Goal: Obtain resource: Download file/media

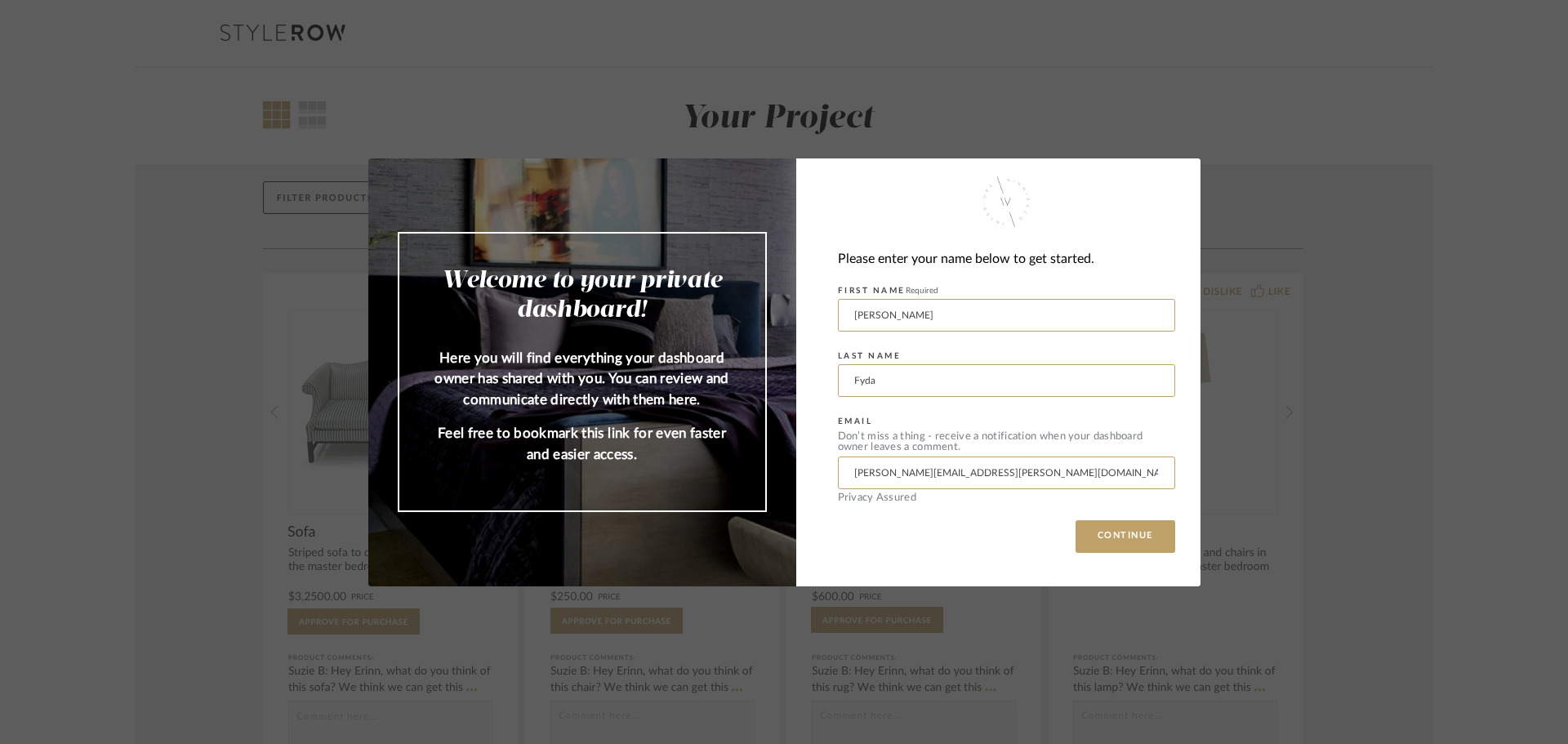
click at [1417, 339] on div "Welcome to your private dashboard! Here you will find everything your dashboard…" at bounding box center [784, 372] width 1568 height 744
click at [1123, 541] on button "CONTINUE" at bounding box center [1126, 537] width 100 height 33
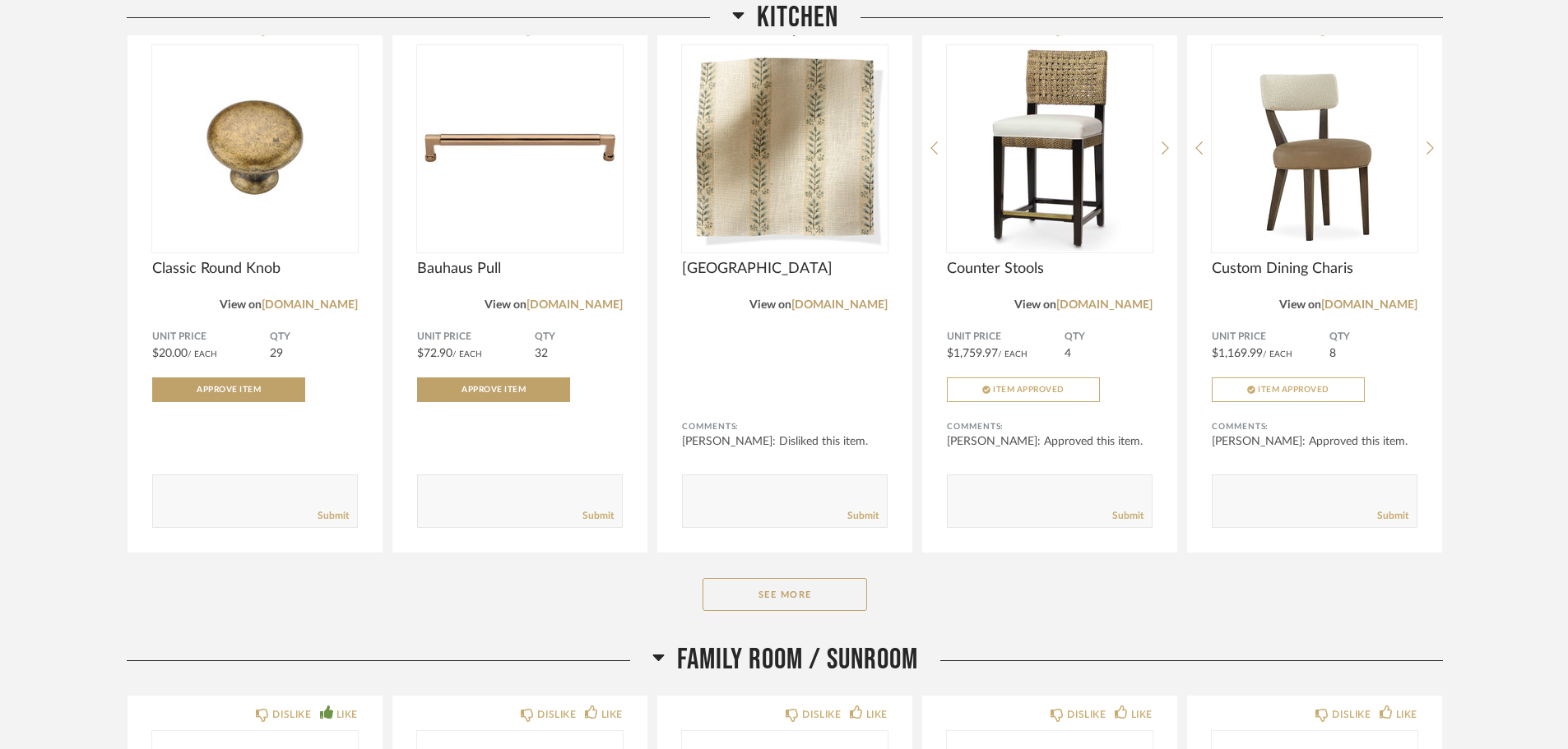
scroll to position [1563, 0]
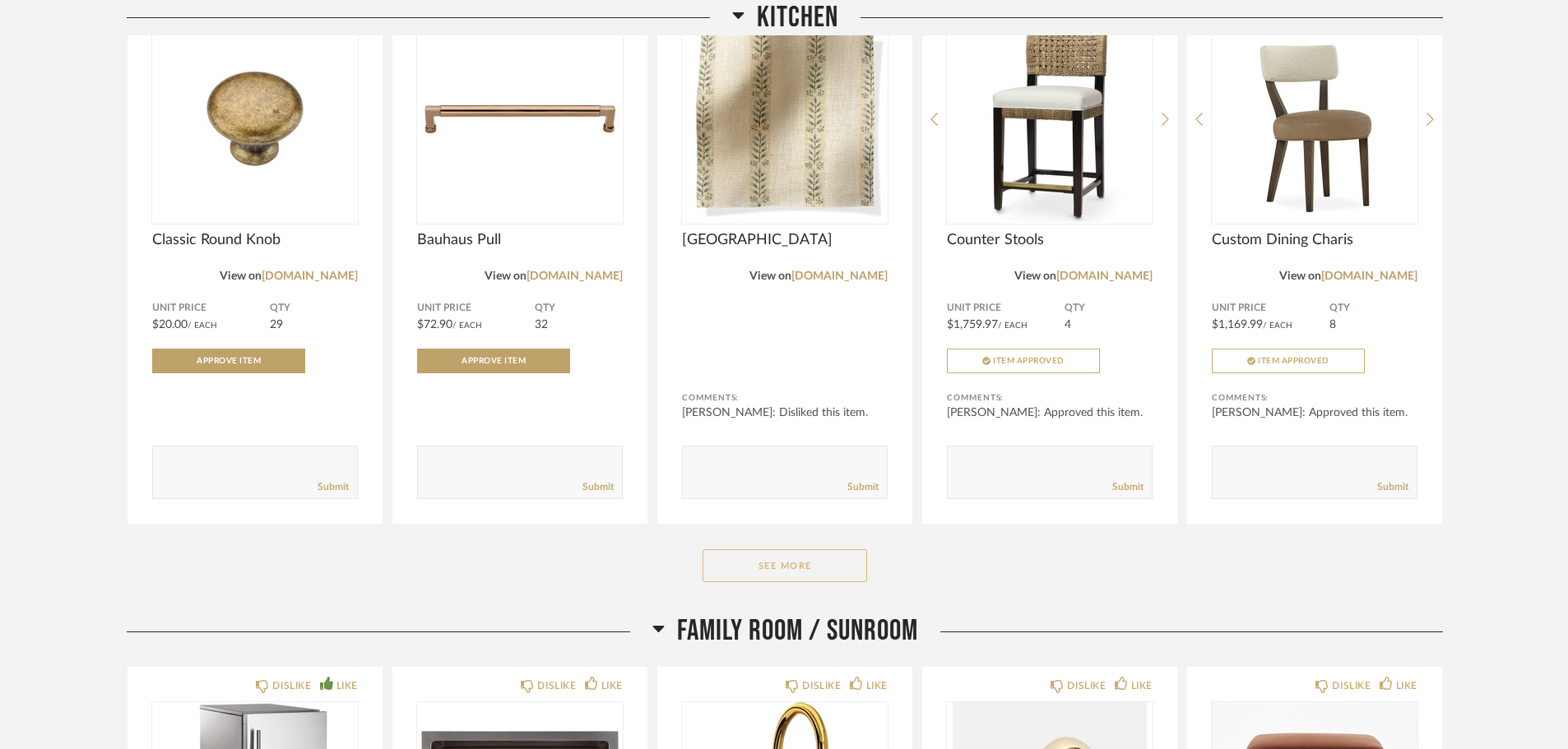
click at [793, 573] on button "See More" at bounding box center [785, 566] width 165 height 33
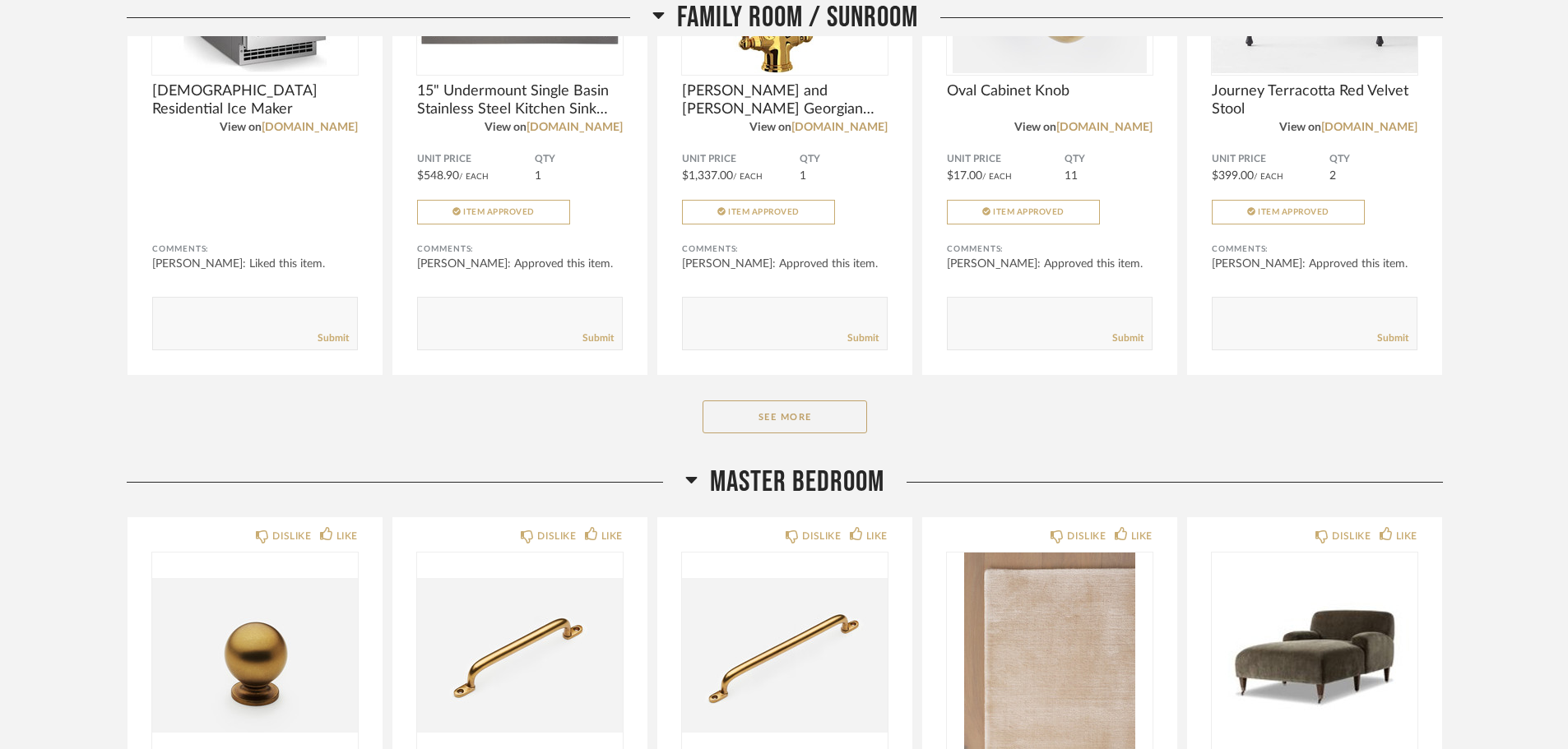
scroll to position [2960, 0]
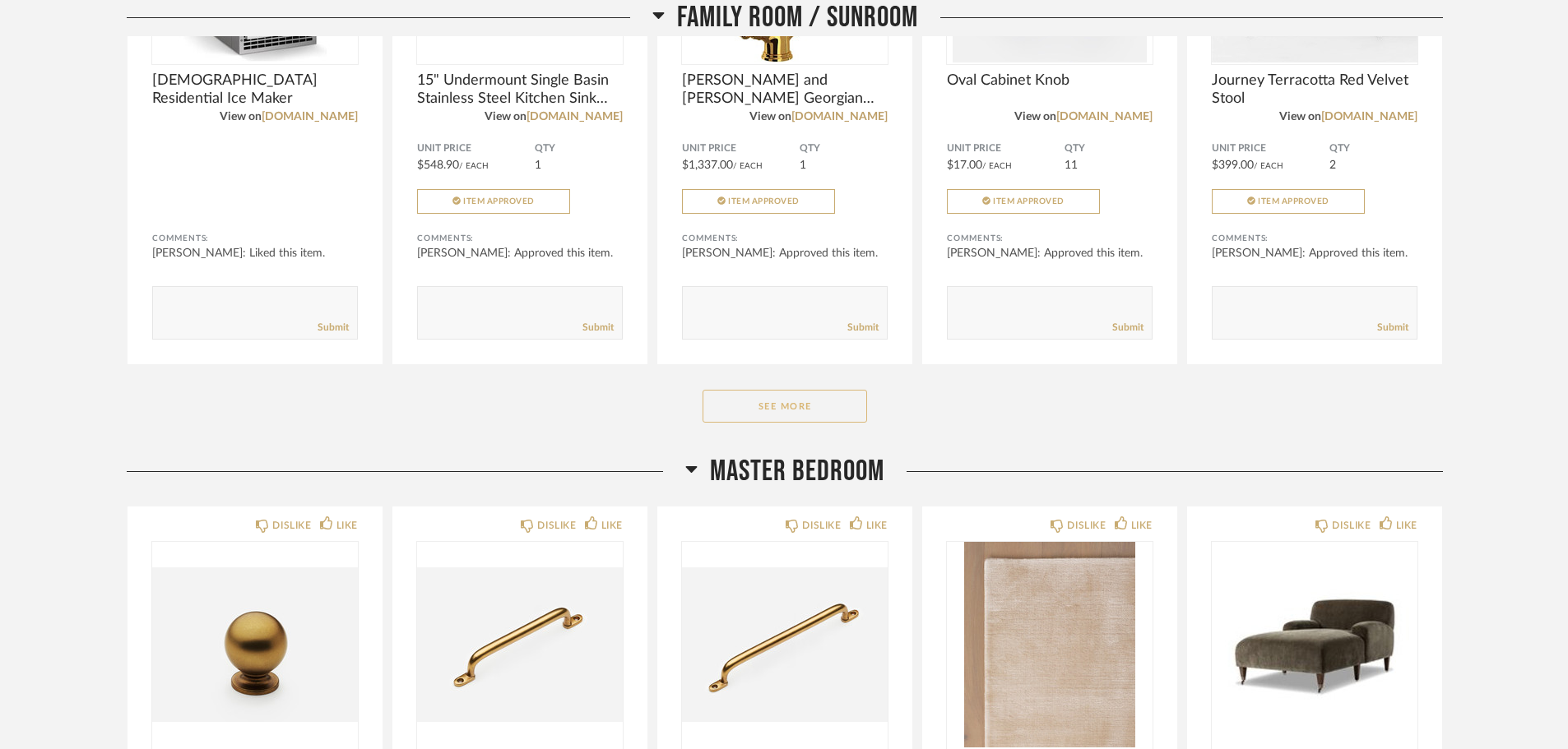
click at [762, 404] on button "See More" at bounding box center [785, 406] width 165 height 33
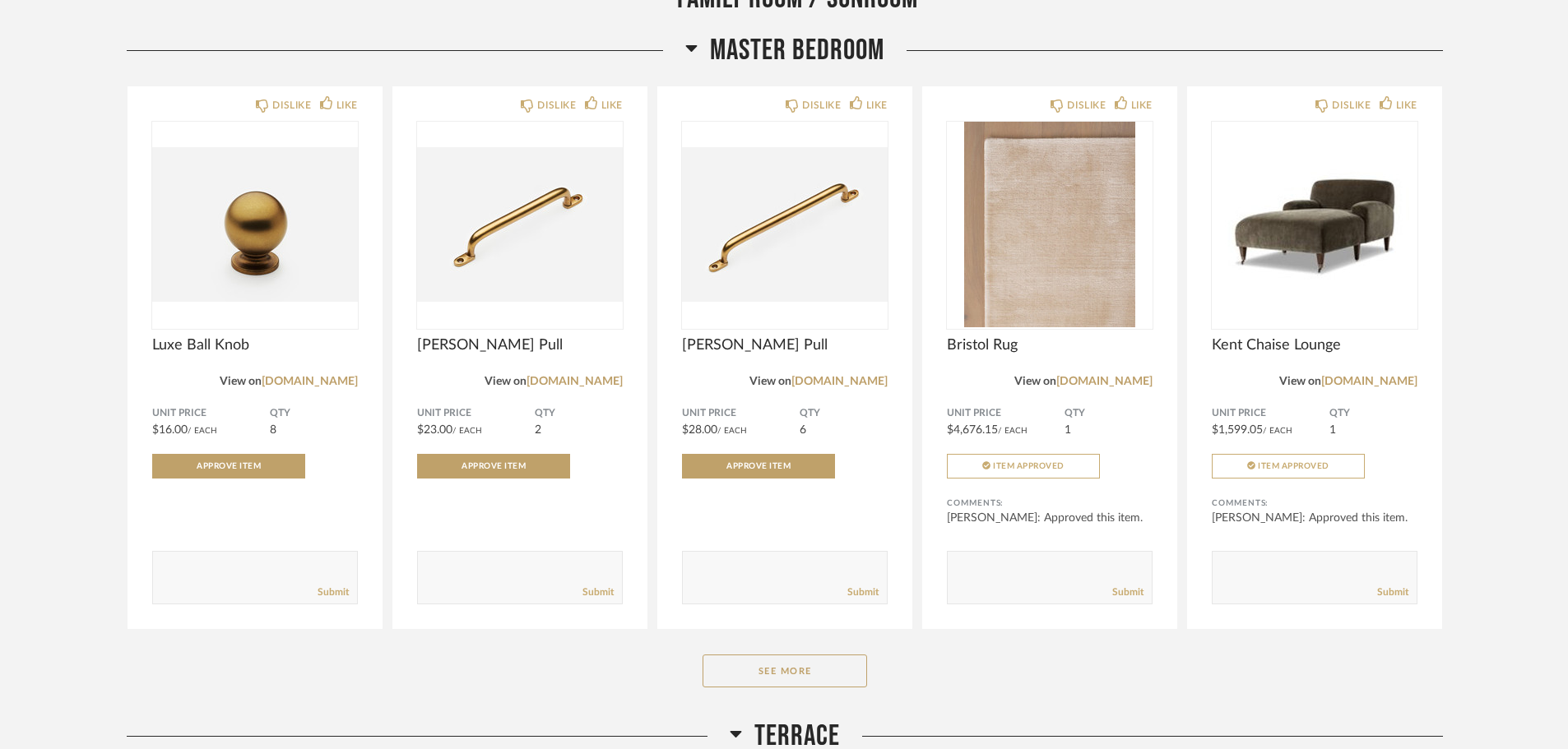
scroll to position [5099, 0]
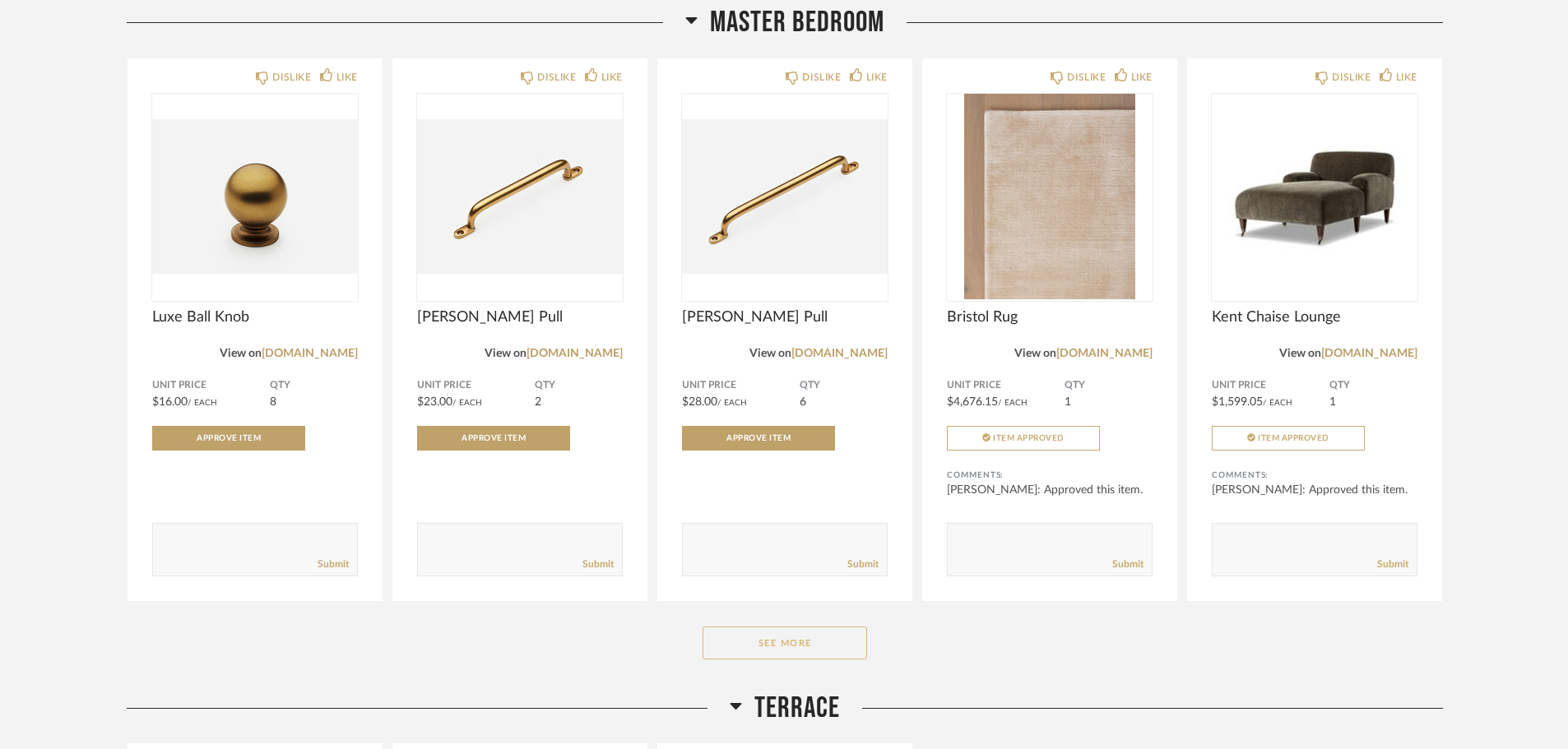
click at [779, 649] on button "See More" at bounding box center [785, 643] width 165 height 33
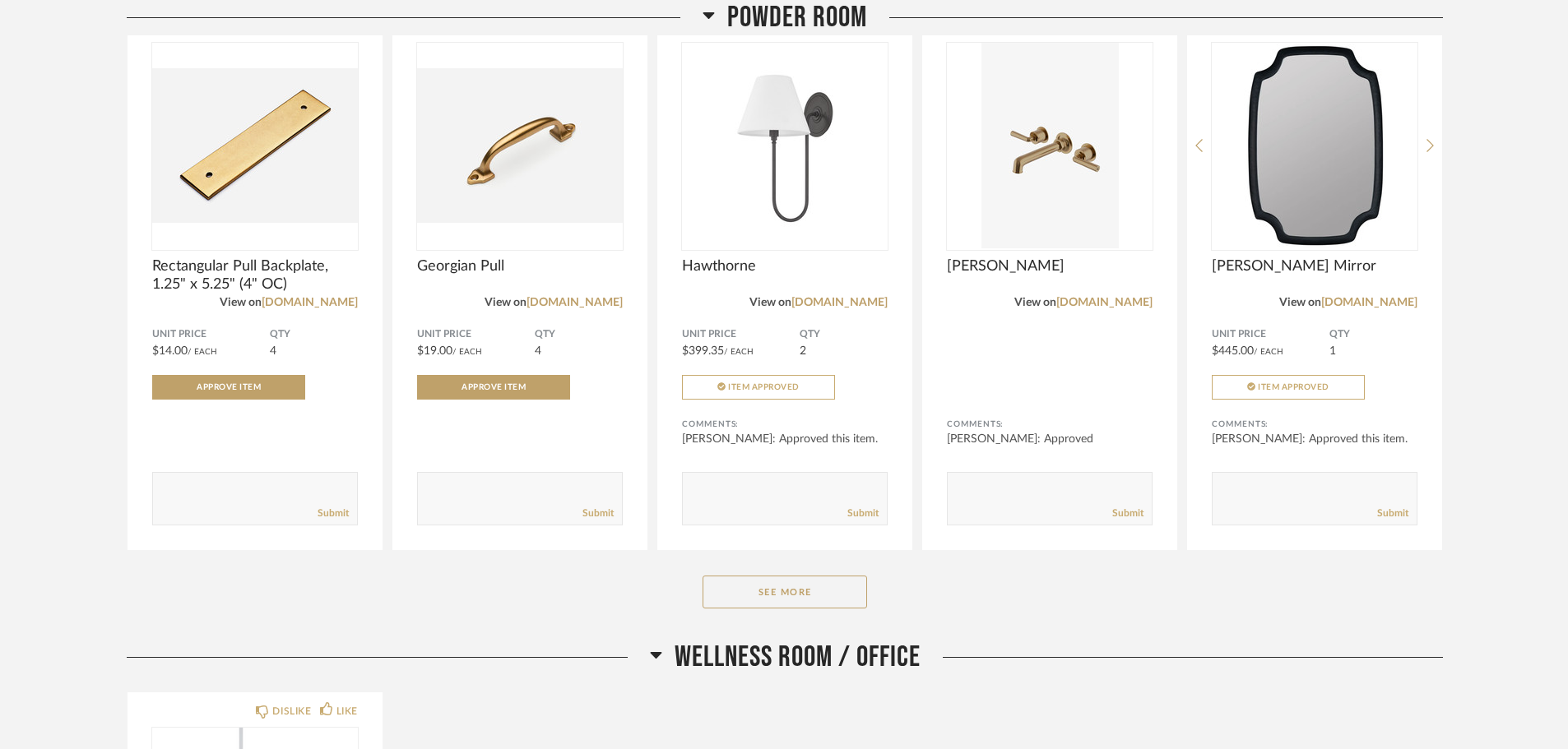
scroll to position [9952, 0]
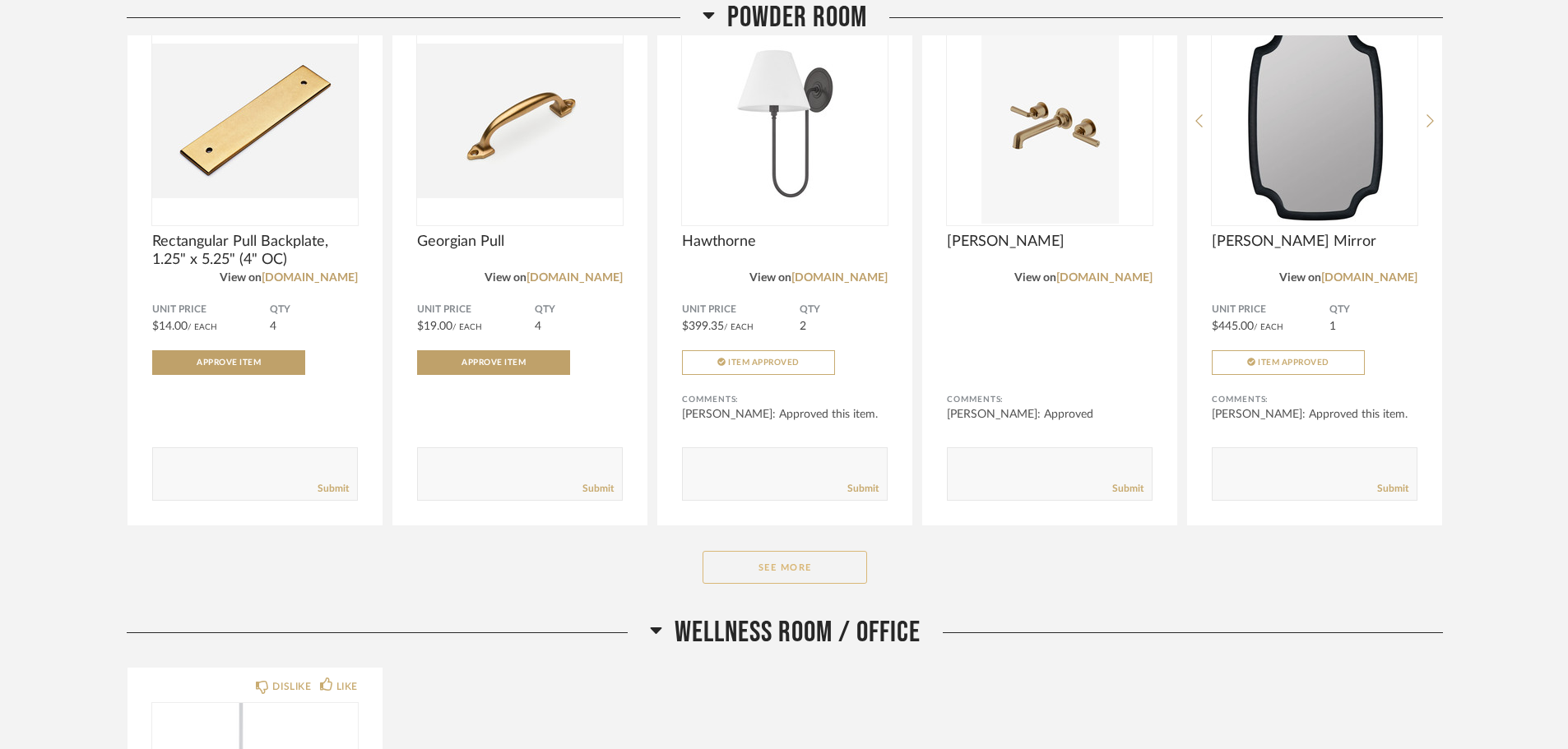
click at [789, 569] on button "See More" at bounding box center [785, 568] width 165 height 33
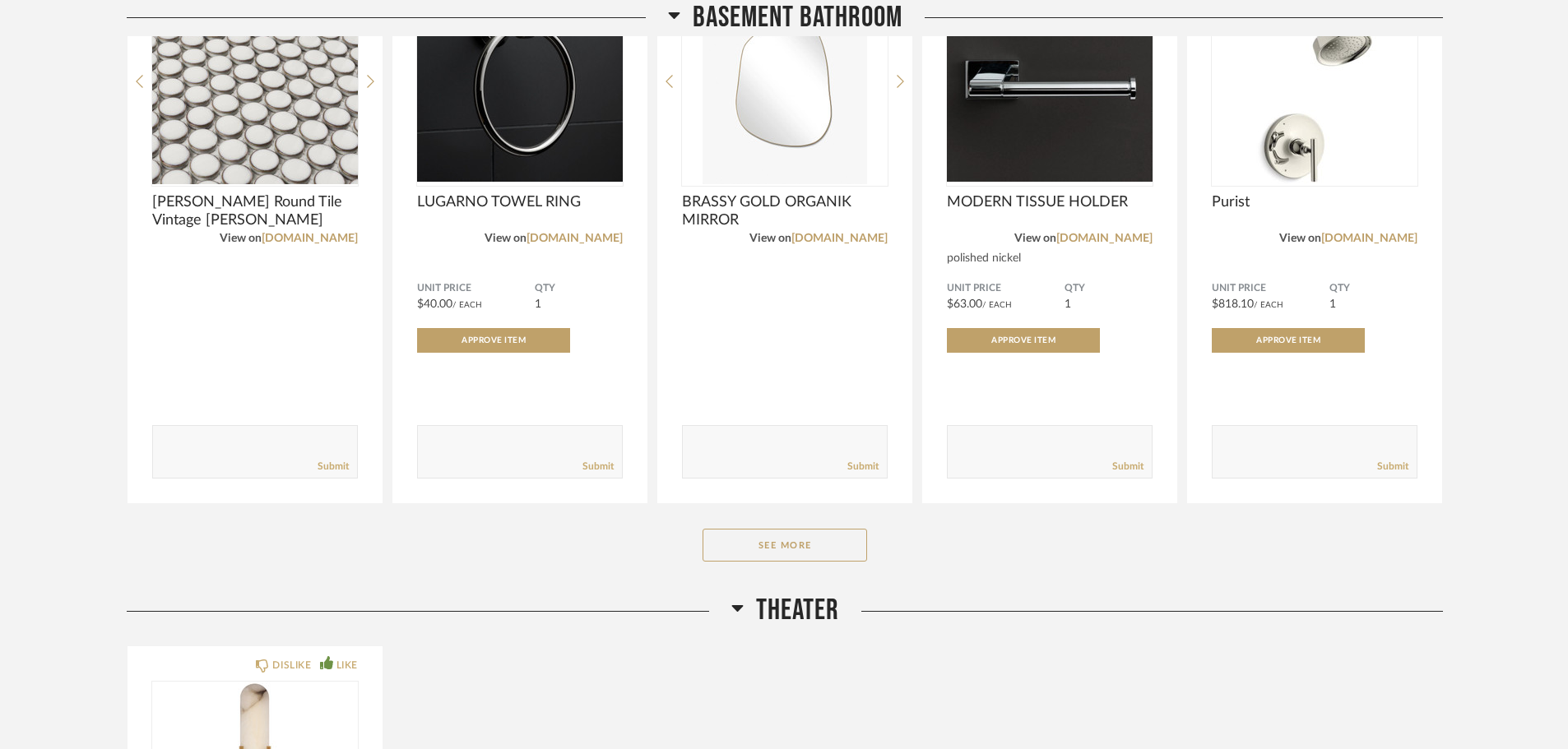
scroll to position [13159, 0]
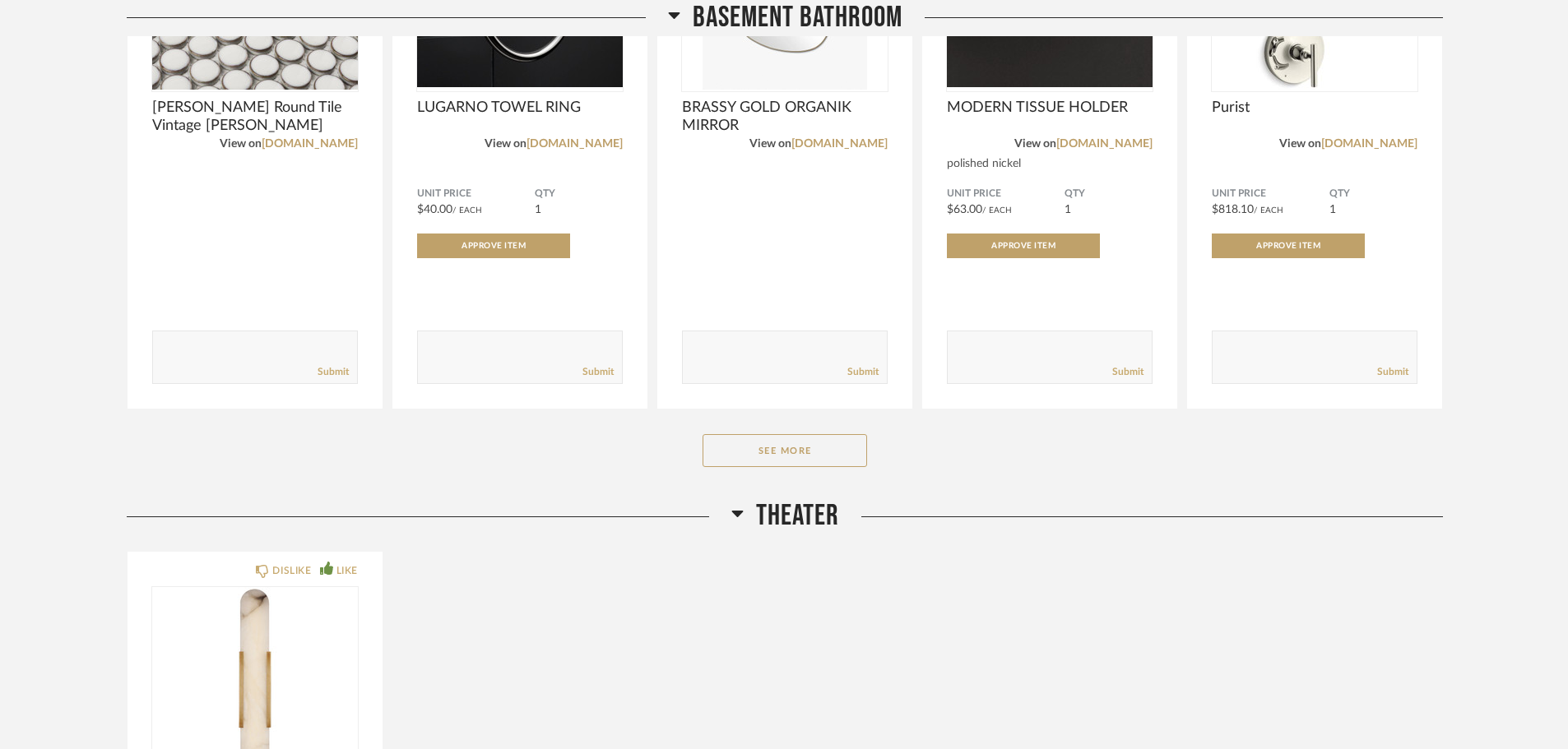
drag, startPoint x: 765, startPoint y: 444, endPoint x: 587, endPoint y: 417, distance: 180.0
click at [765, 444] on button "See More" at bounding box center [785, 451] width 165 height 33
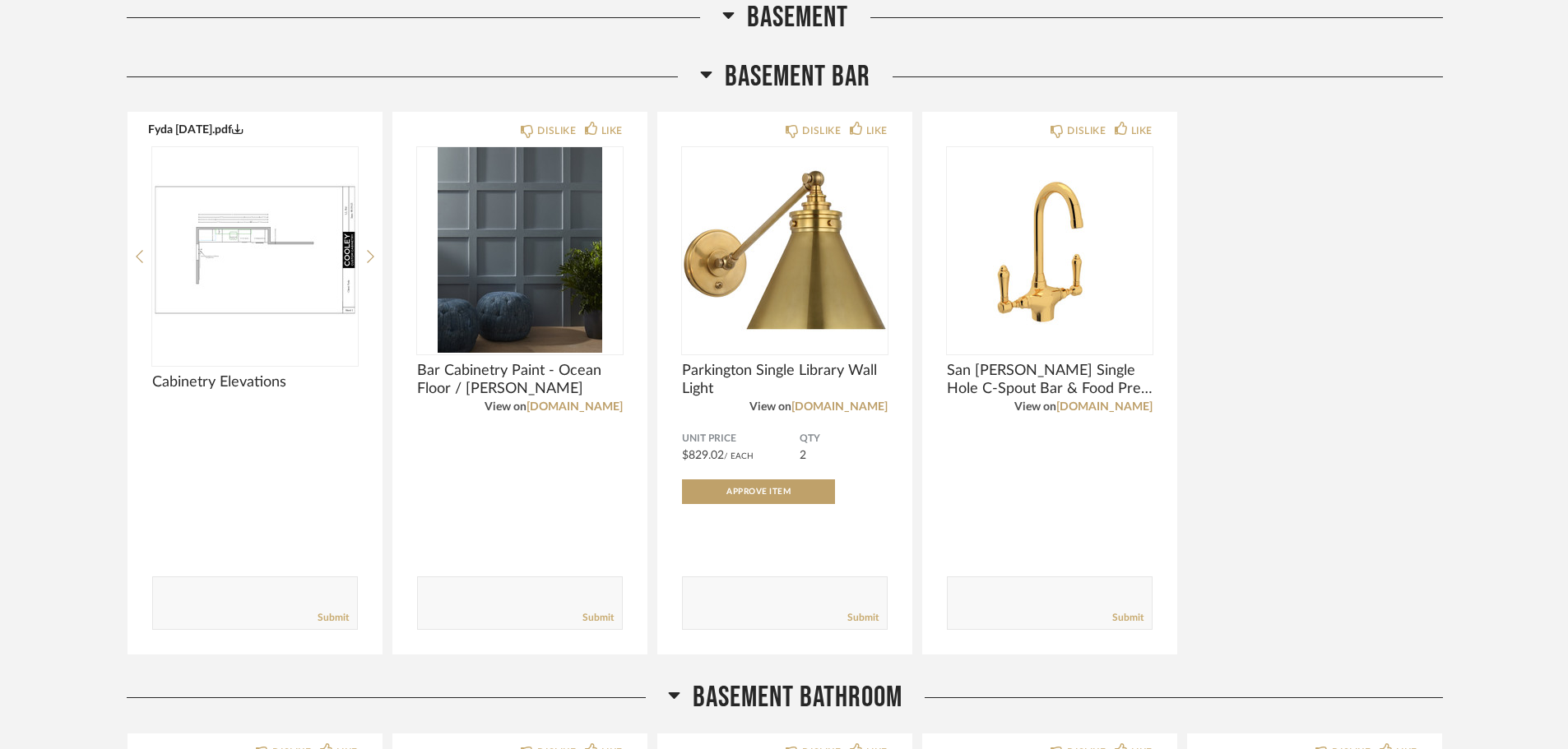
scroll to position [12262, 0]
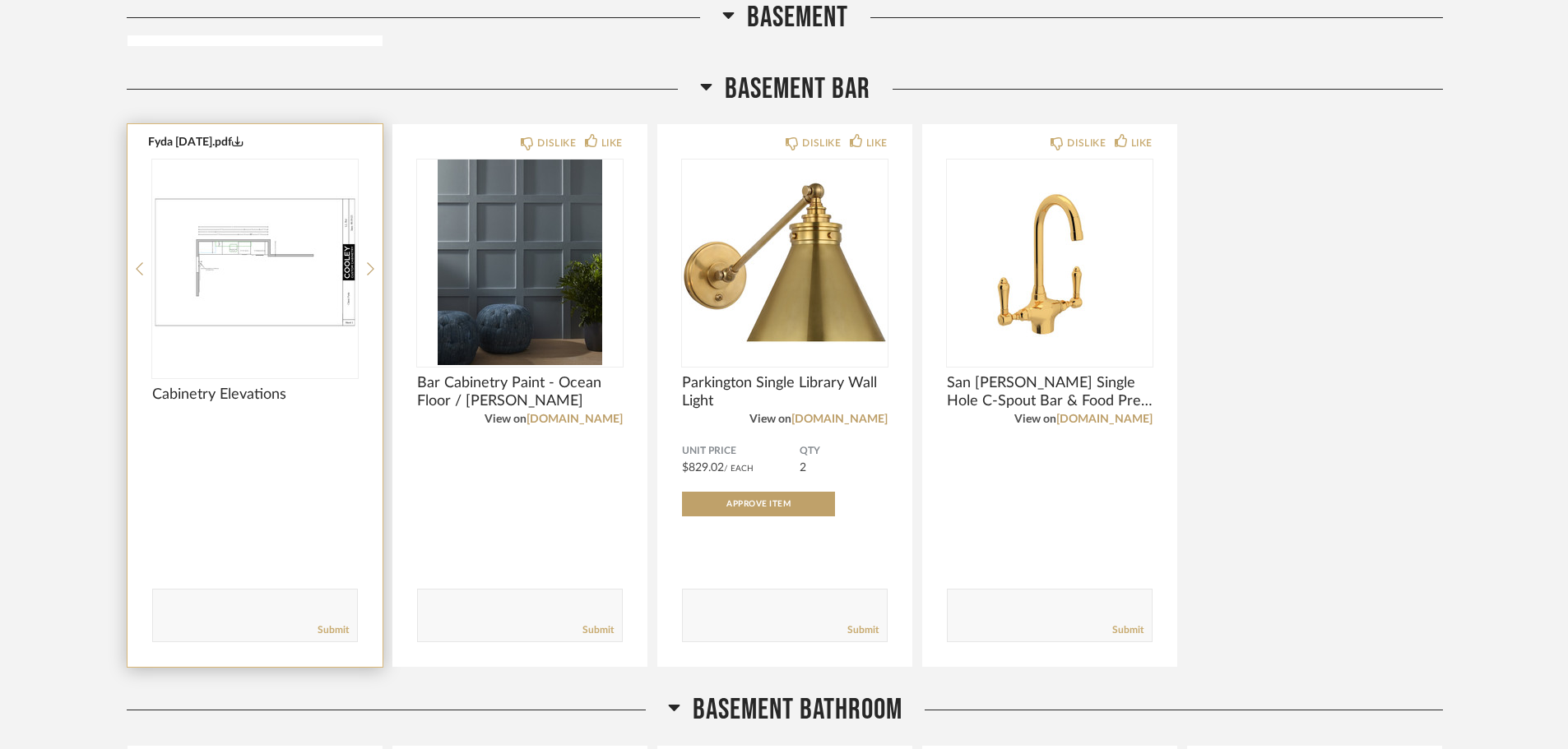
click at [258, 317] on img "0" at bounding box center [255, 262] width 206 height 206
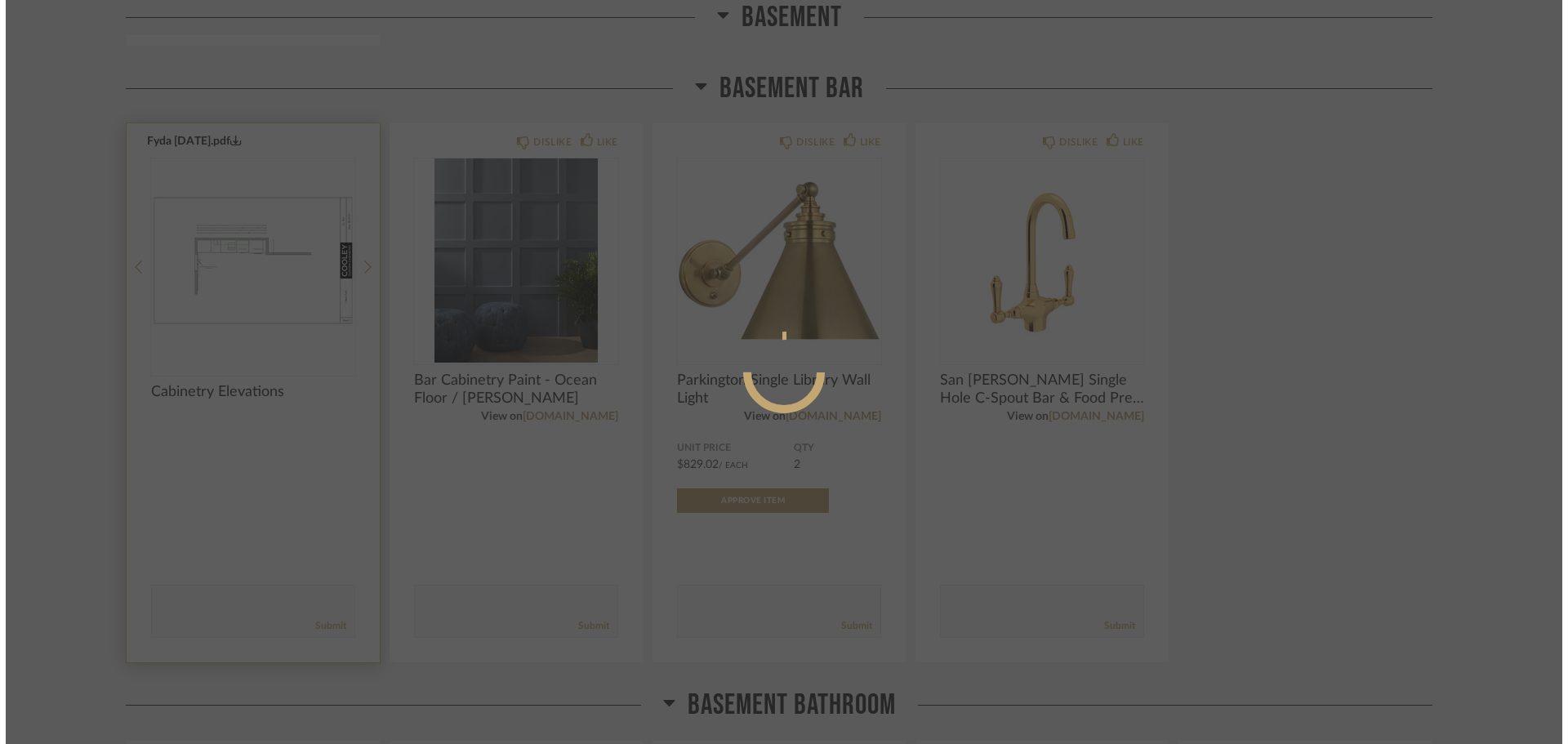
scroll to position [0, 0]
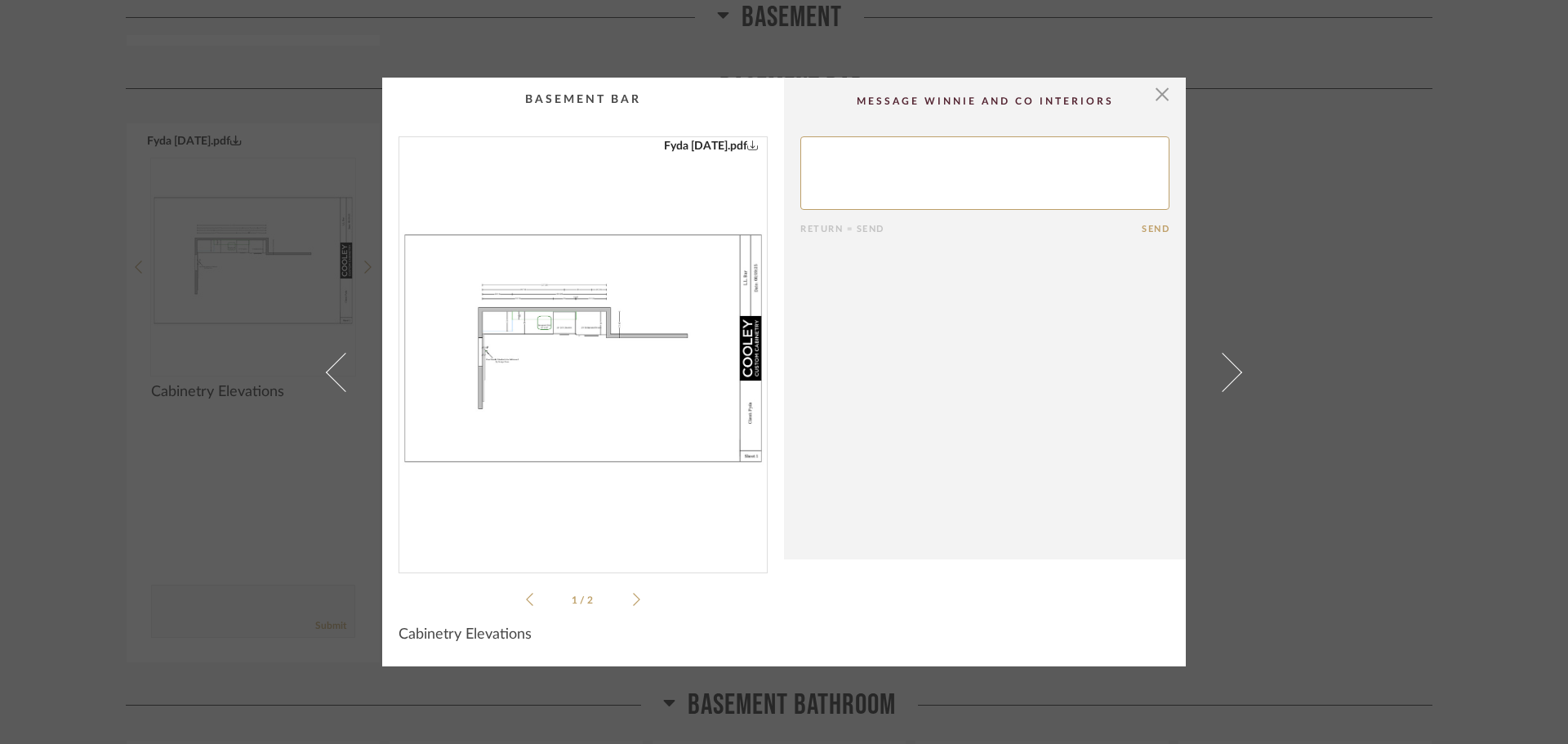
click at [747, 144] on icon "0" at bounding box center [753, 144] width 12 height 12
click at [1421, 315] on div "× Fyda Fin...-19-2025.pdf Fyda [DATE].pdf Fyda Fin...-19-2025.pdf Fyda [DATE].p…" at bounding box center [784, 372] width 1568 height 744
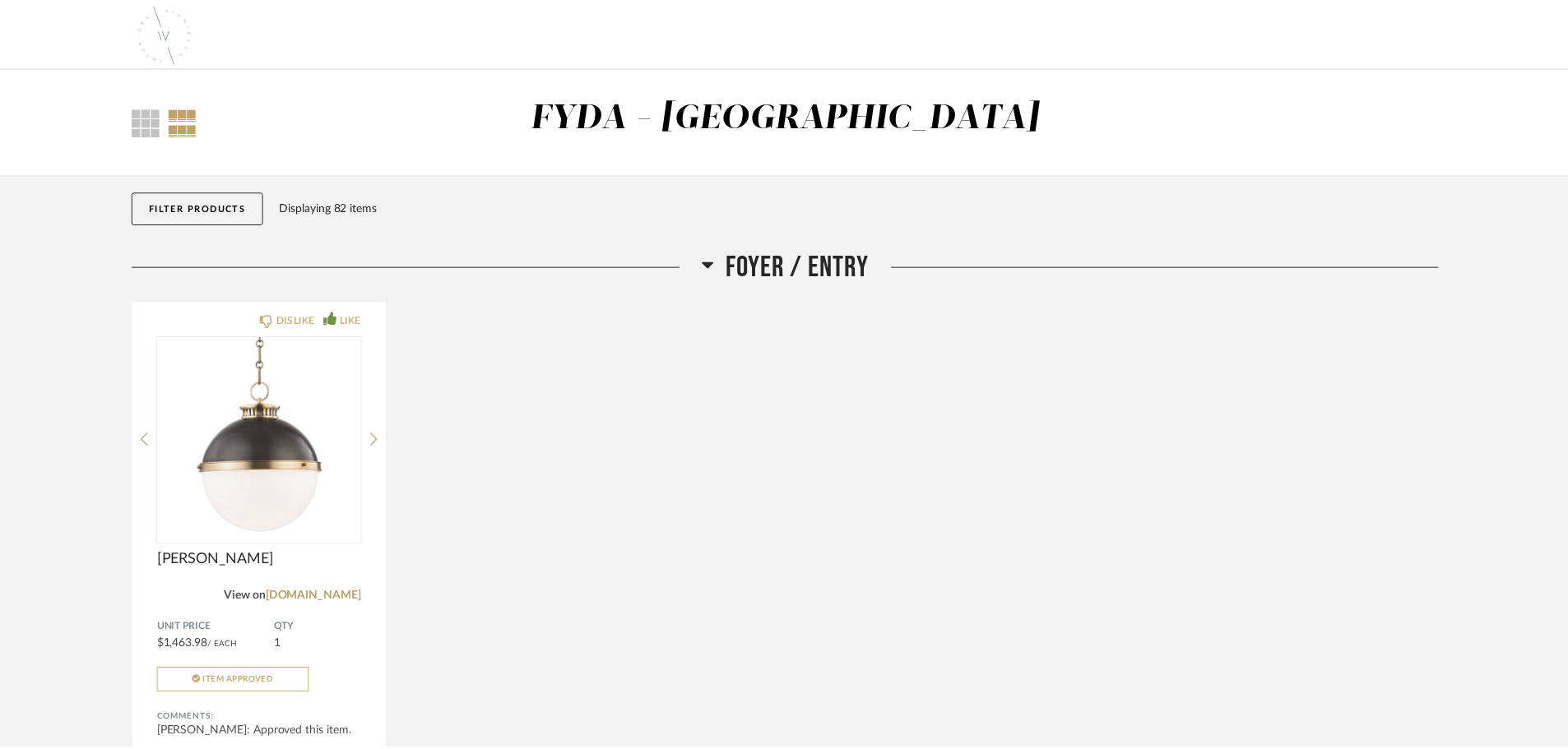
scroll to position [12262, 0]
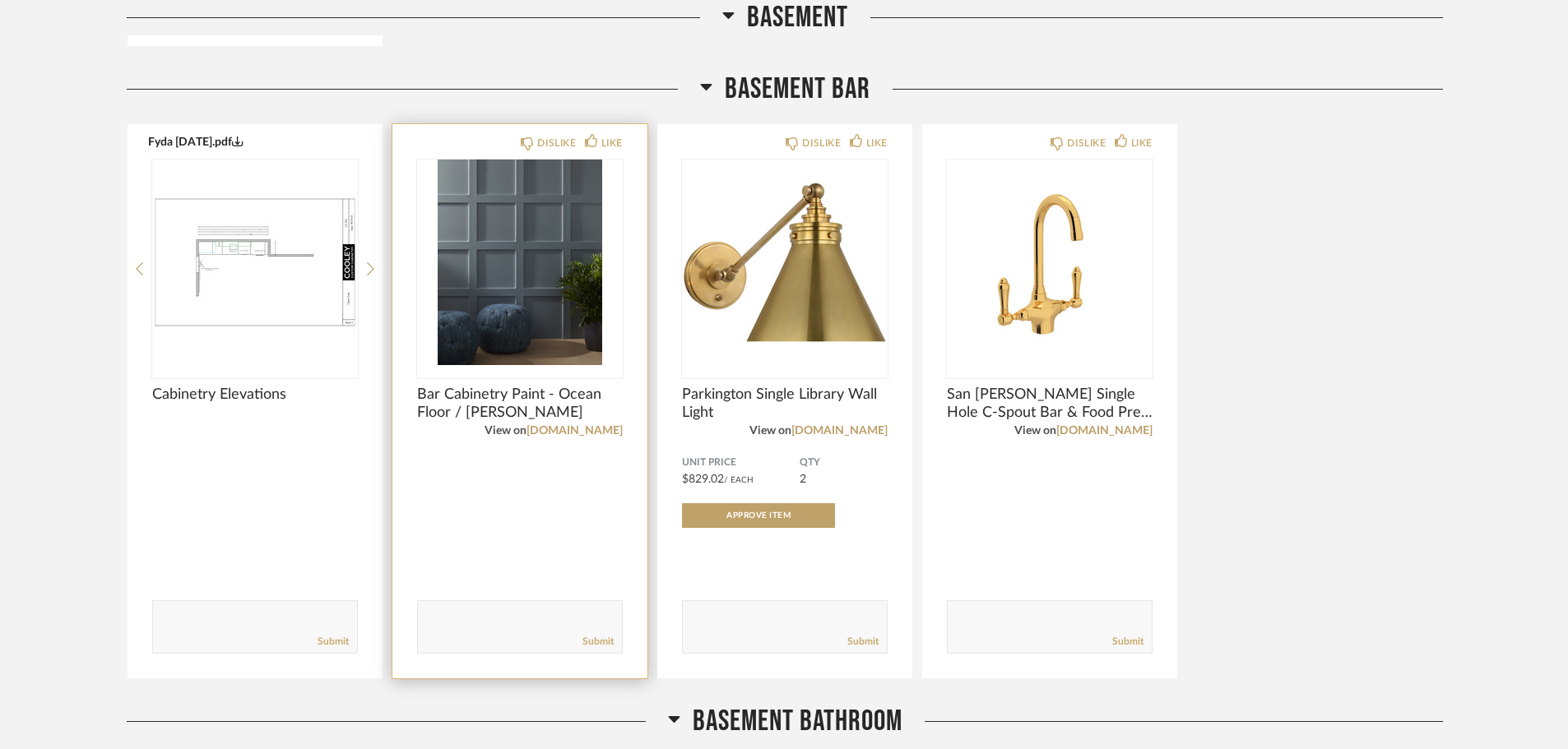
click at [547, 294] on img "0" at bounding box center [521, 262] width 206 height 206
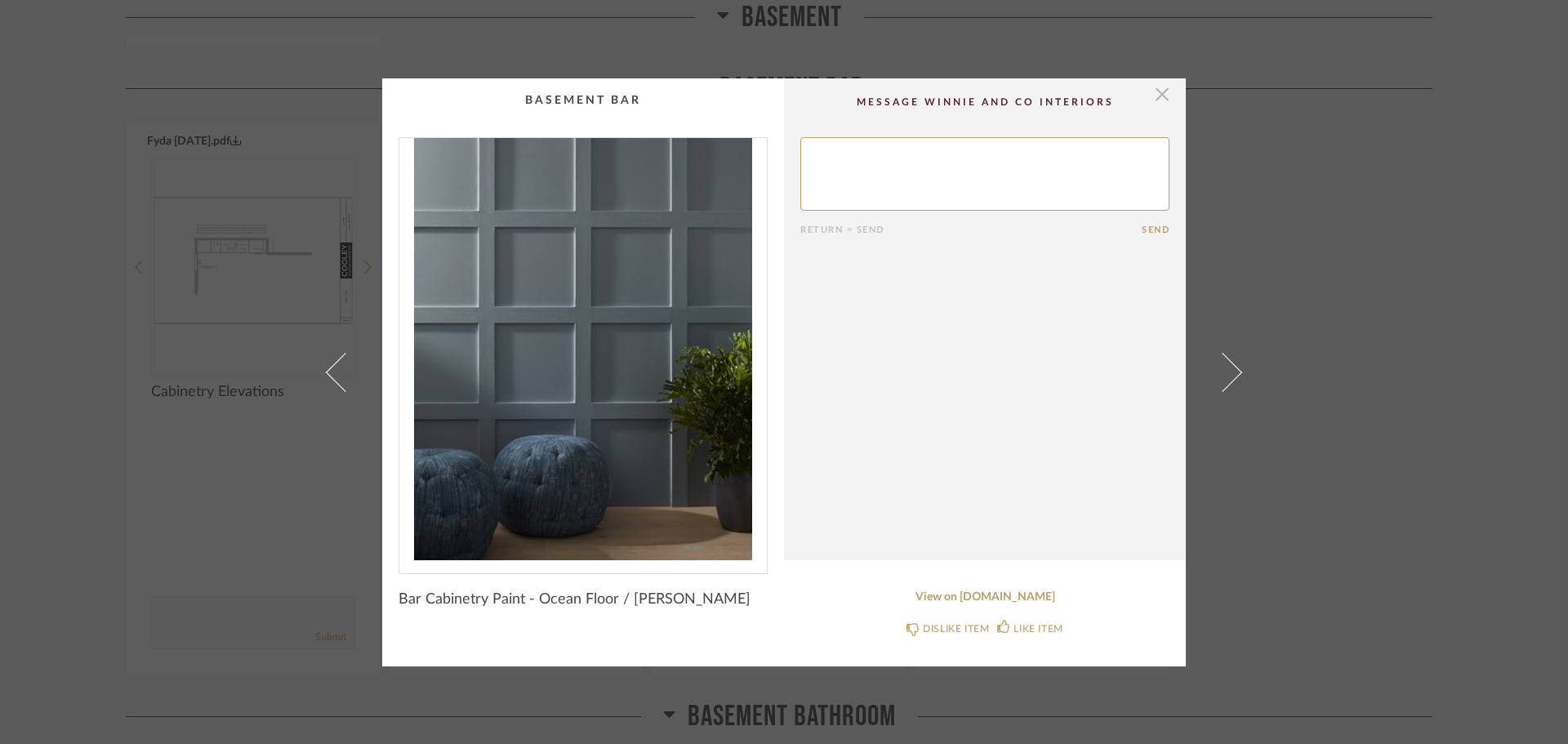
click at [1158, 93] on span "button" at bounding box center [1162, 95] width 33 height 33
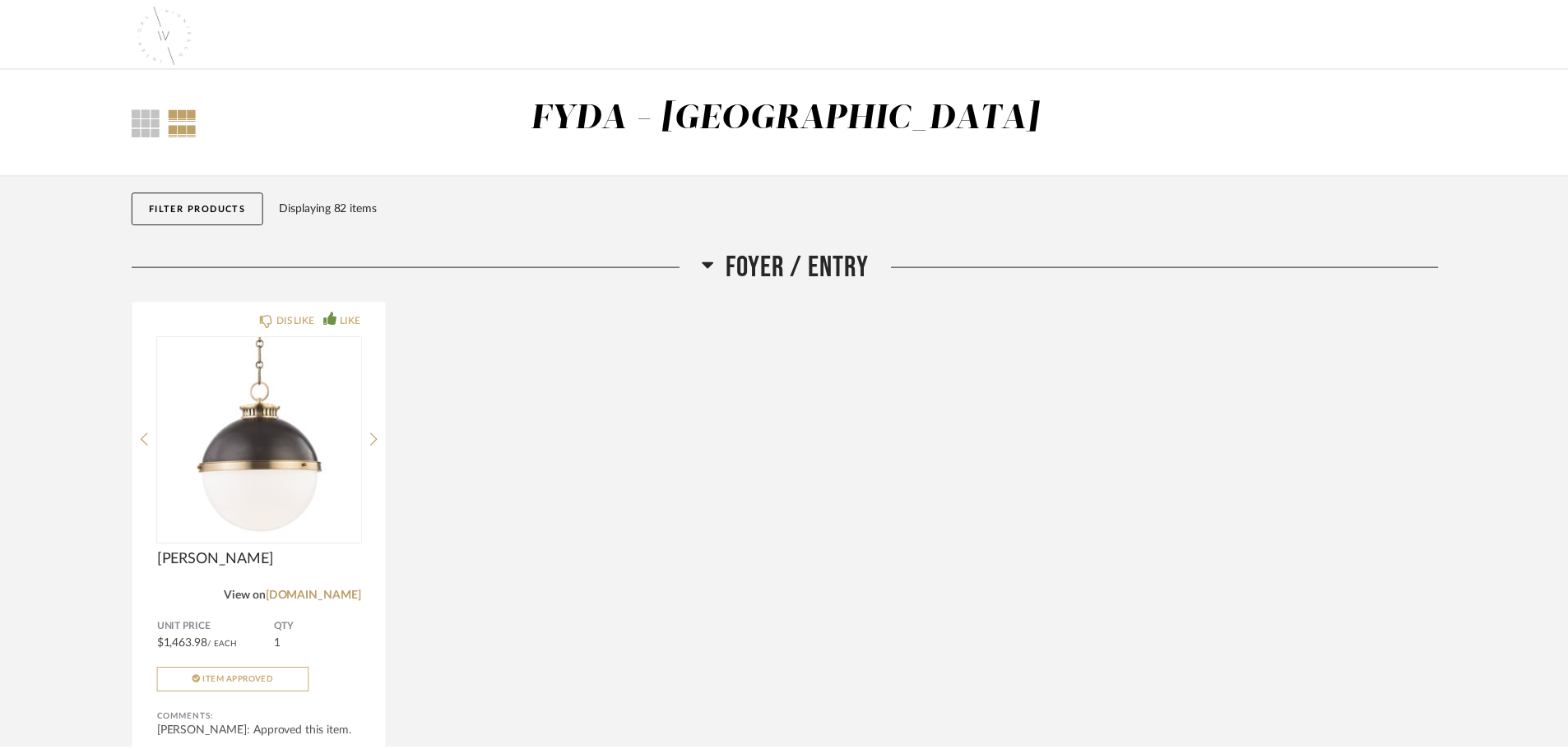
scroll to position [12262, 0]
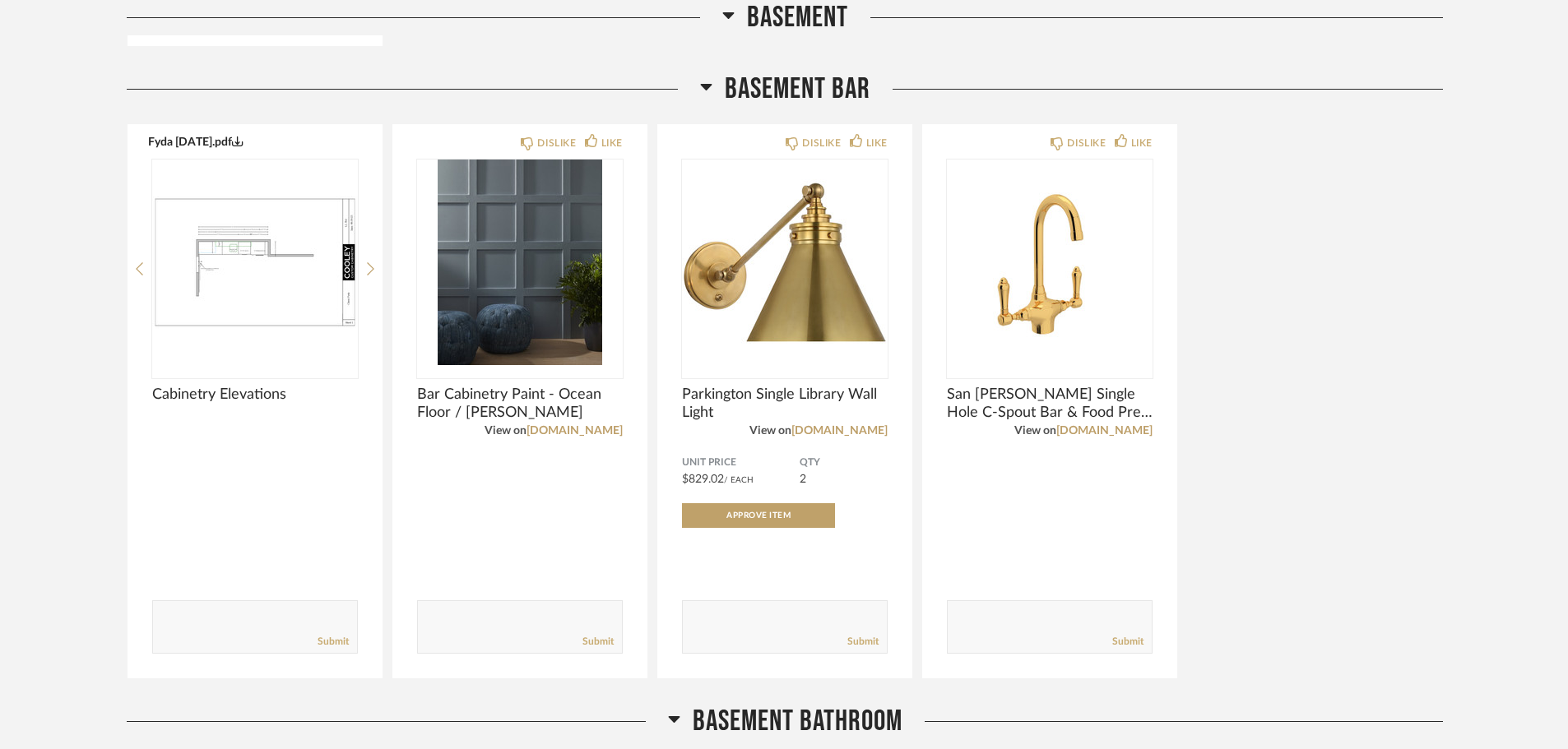
click at [1231, 182] on div "Fyda [DATE].pdf Cabinetry Elevations Comments: Submit DISLIKE LIKE Bar Cabinetr…" at bounding box center [785, 401] width 1316 height 556
